Goal: Navigation & Orientation: Go to known website

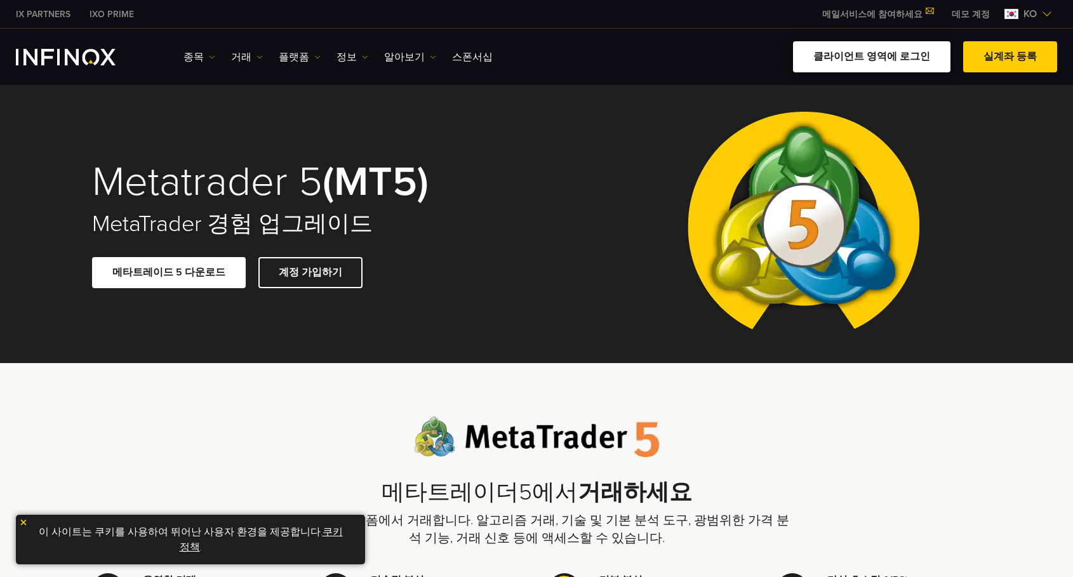
click at [923, 53] on link "클라이언트 영역에 로그인" at bounding box center [871, 56] width 157 height 31
click at [853, 66] on link "클라이언트 영역에 로그인" at bounding box center [871, 56] width 157 height 31
